Goal: Information Seeking & Learning: Learn about a topic

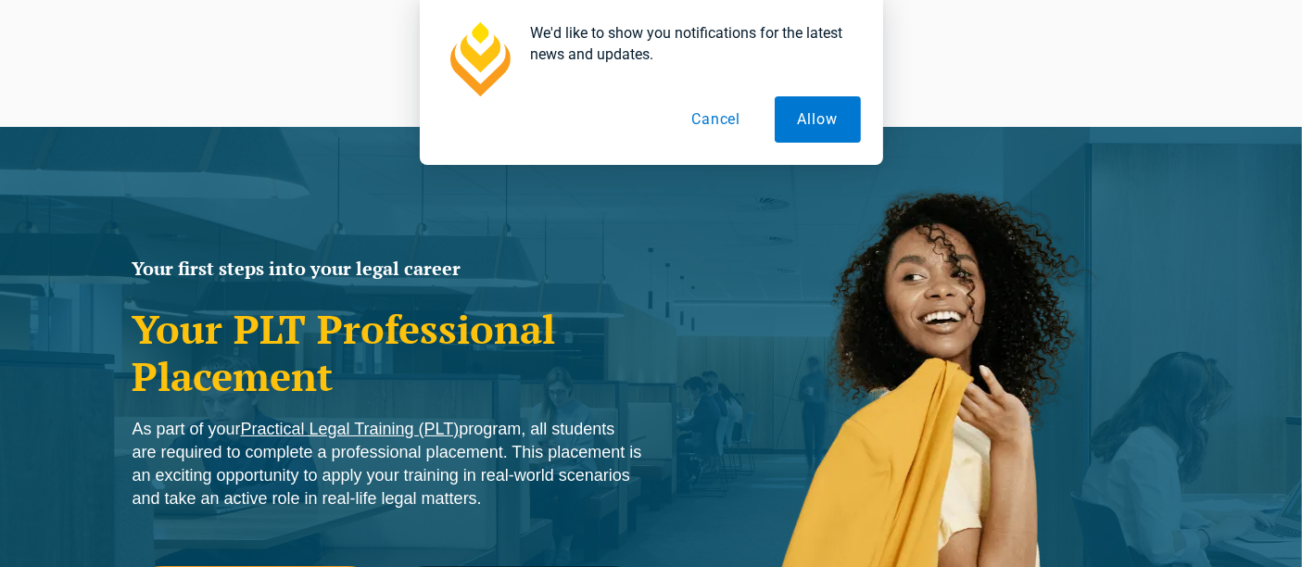
scroll to position [6, 0]
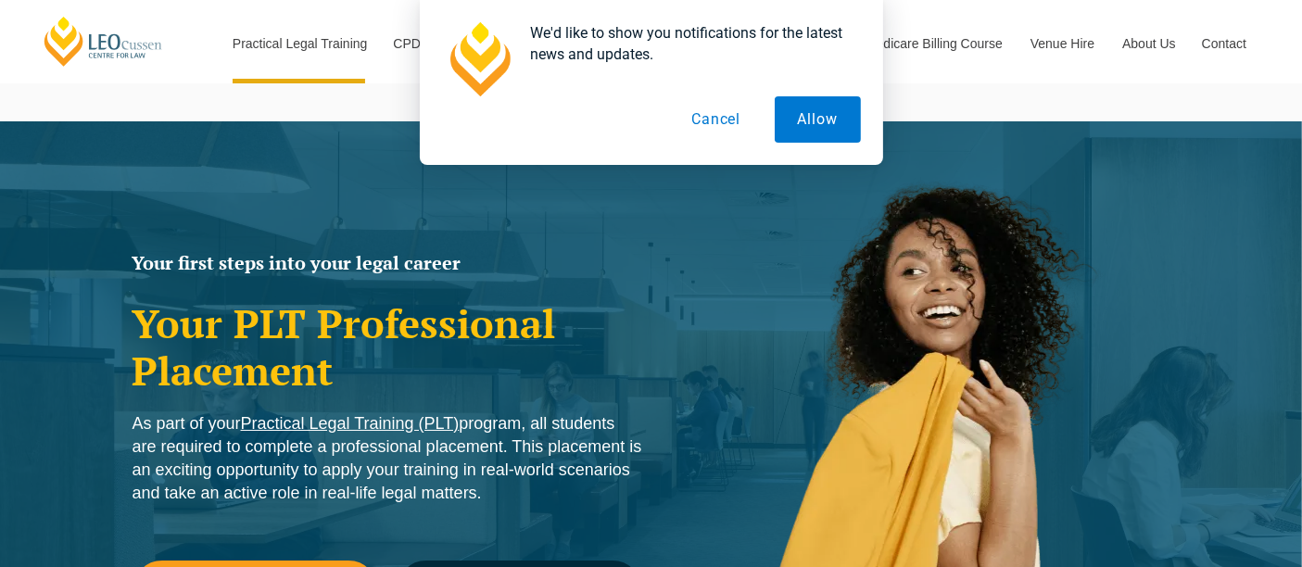
click at [748, 119] on button "Cancel" at bounding box center [715, 119] width 95 height 46
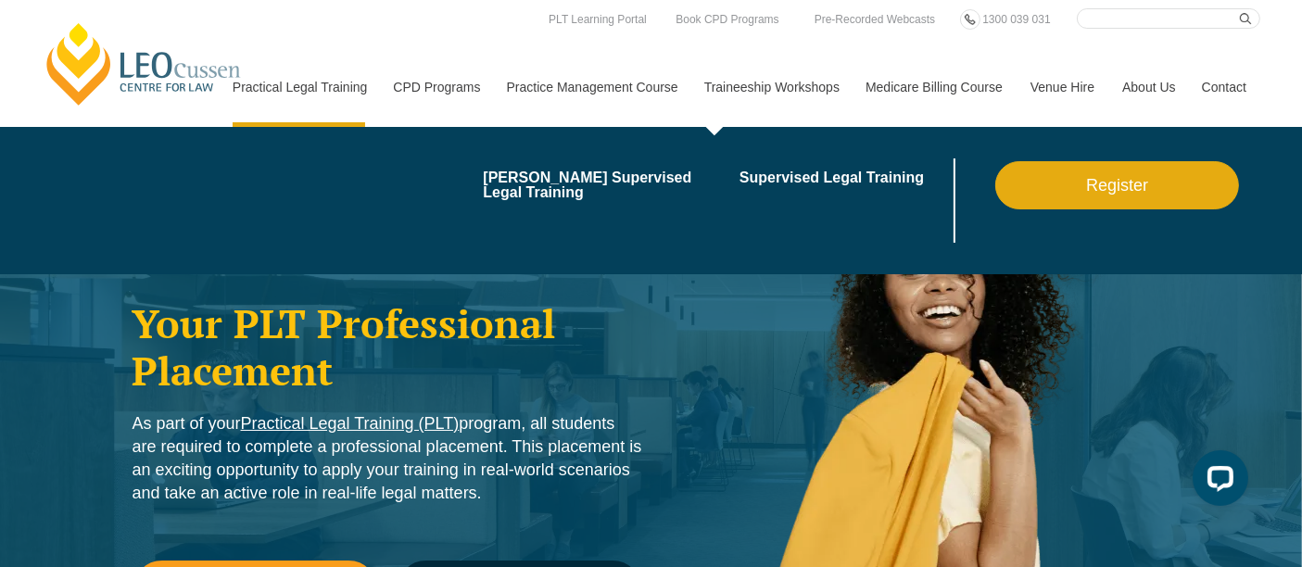
scroll to position [0, 0]
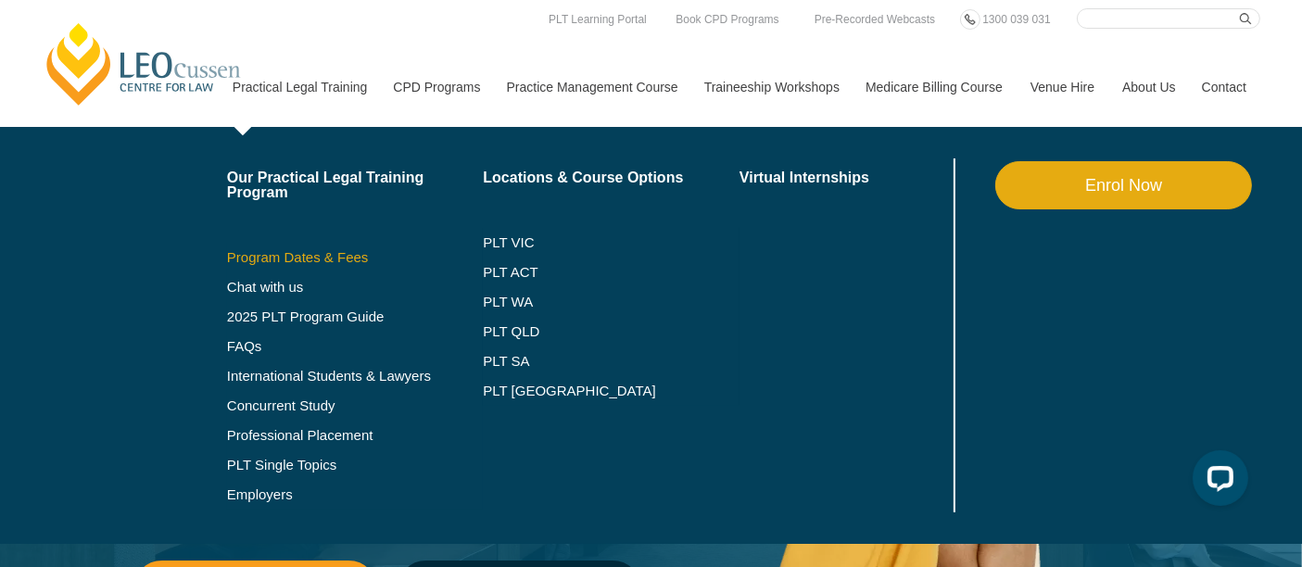
click at [346, 259] on link "Program Dates & Fees" at bounding box center [355, 257] width 257 height 15
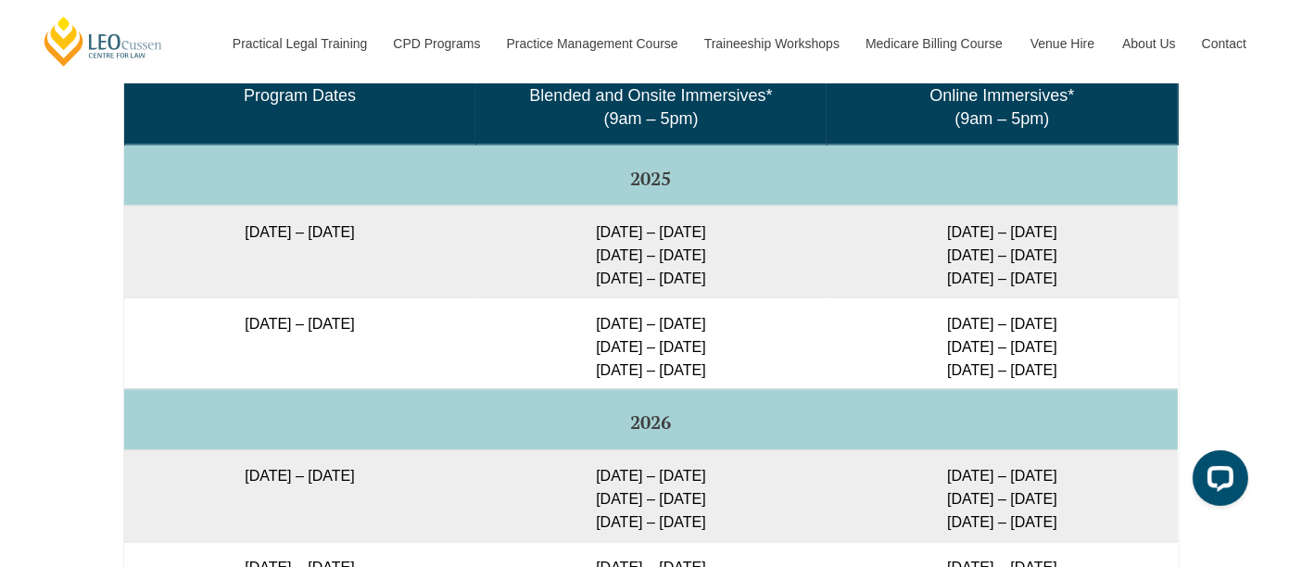
scroll to position [3135, 0]
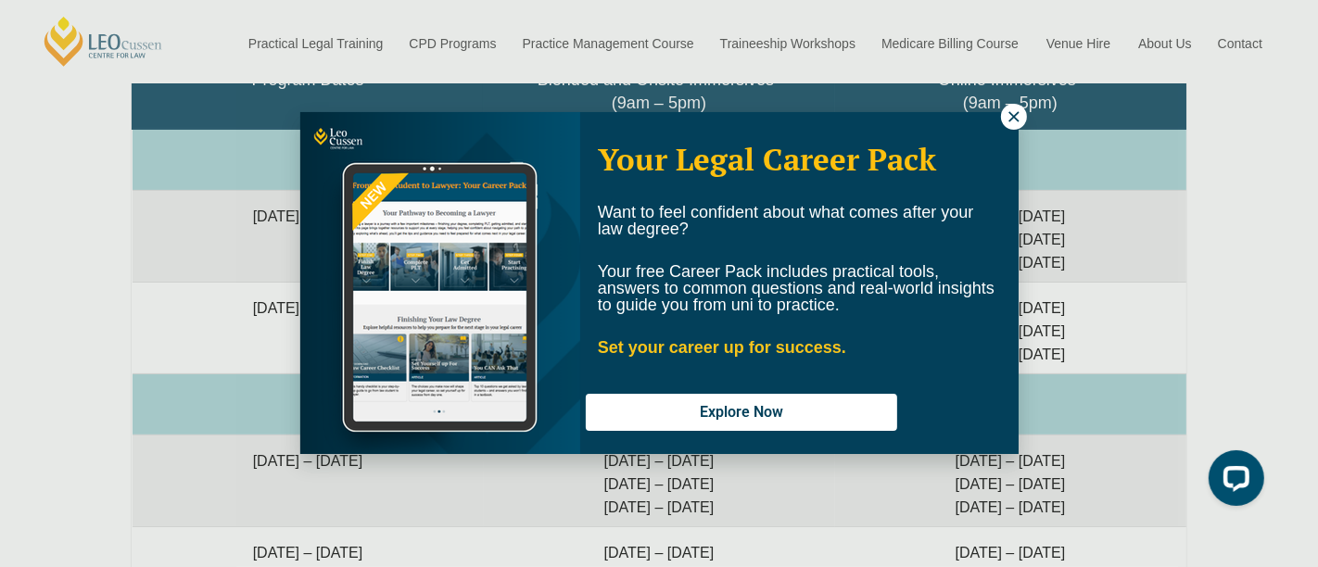
click at [1018, 118] on icon at bounding box center [1014, 116] width 17 height 17
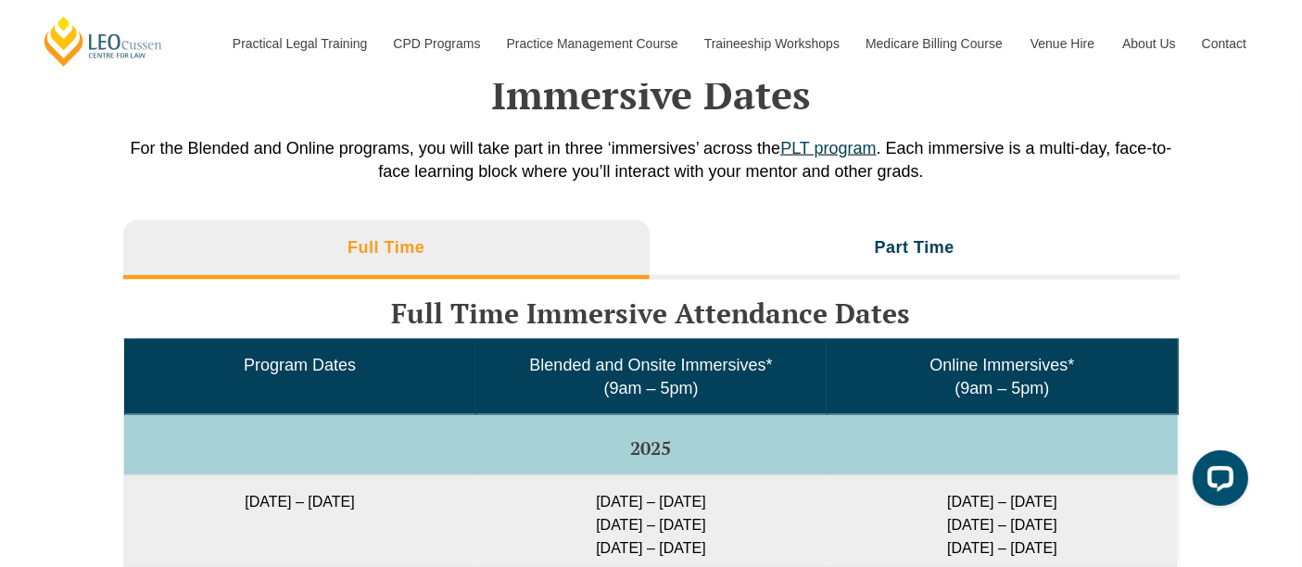
scroll to position [2852, 0]
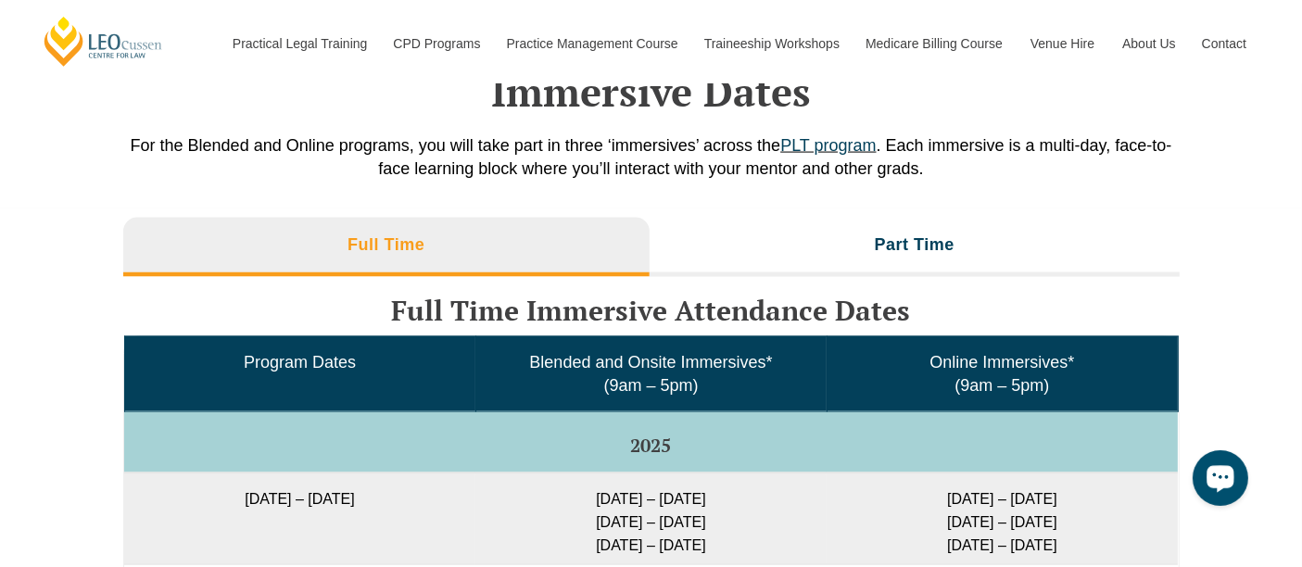
click at [1205, 463] on div "Open LiveChat chat widget" at bounding box center [1220, 477] width 32 height 32
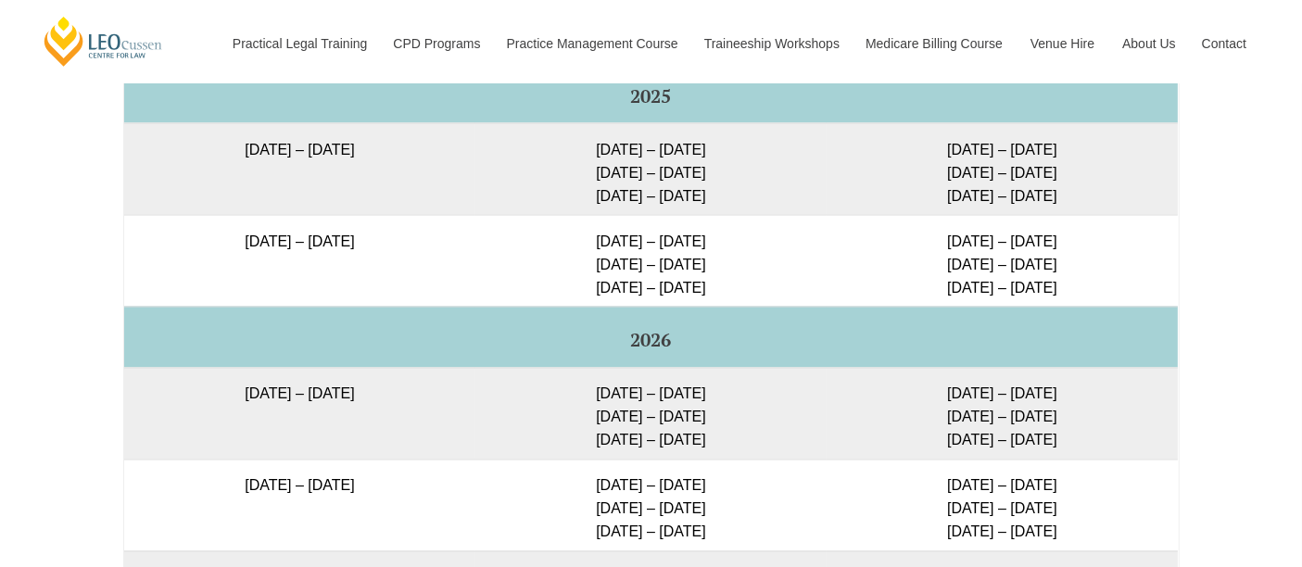
scroll to position [3204, 0]
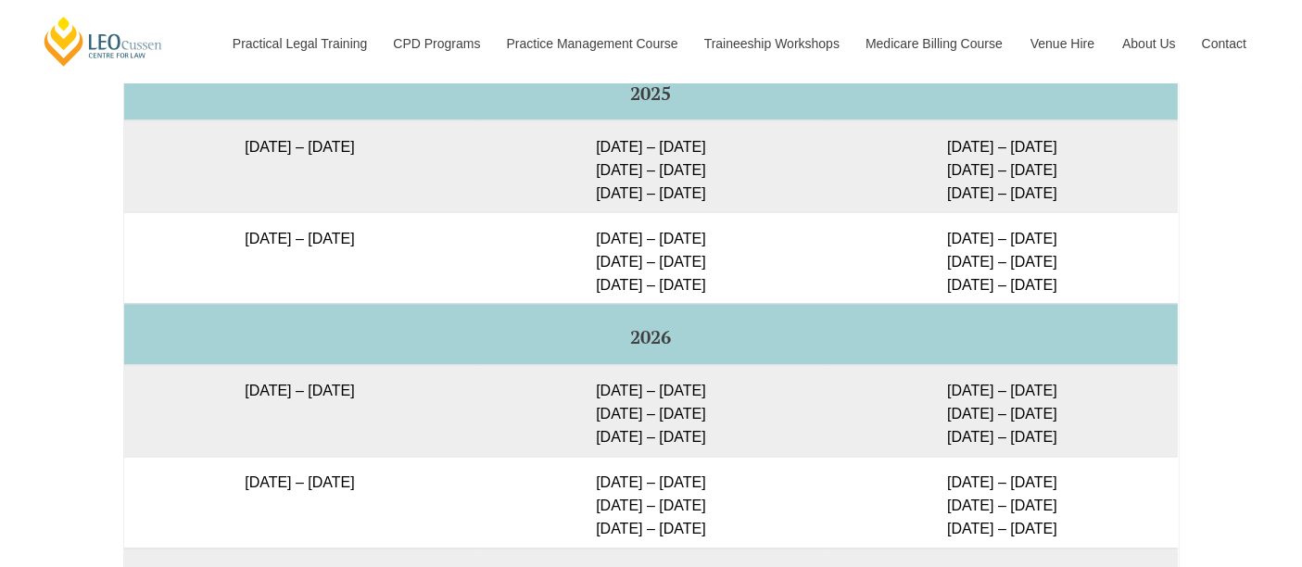
click at [551, 496] on td "23 – 26 Feb 2026 5 – 7 May 2026 23 – 25 Jun 2026" at bounding box center [650, 503] width 351 height 92
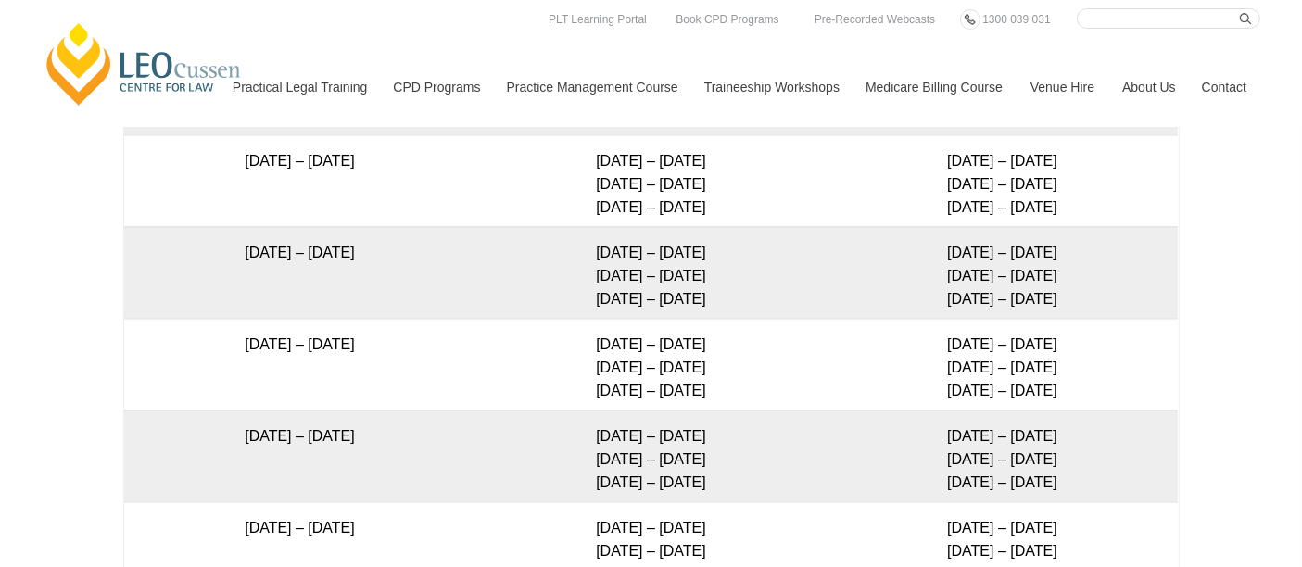
scroll to position [3353, 0]
